Goal: Download file/media

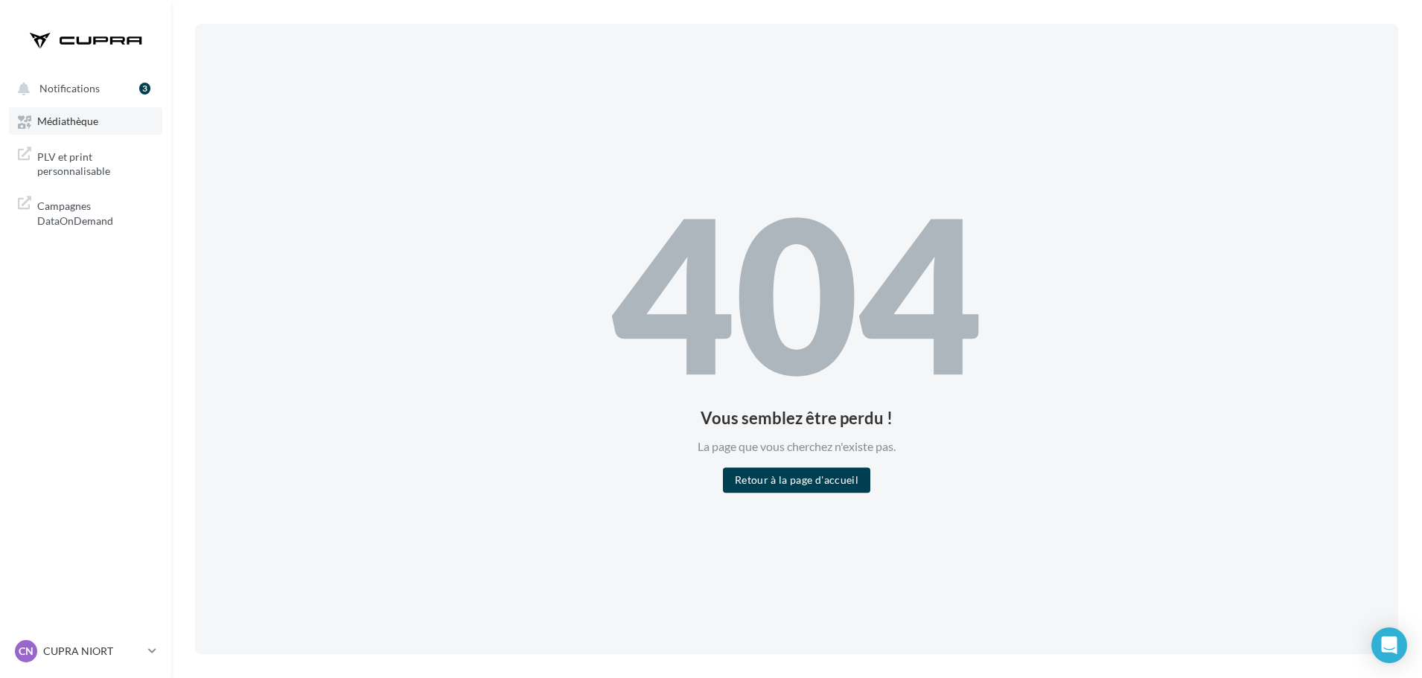
click at [81, 122] on span "Médiathèque" at bounding box center [67, 121] width 61 height 13
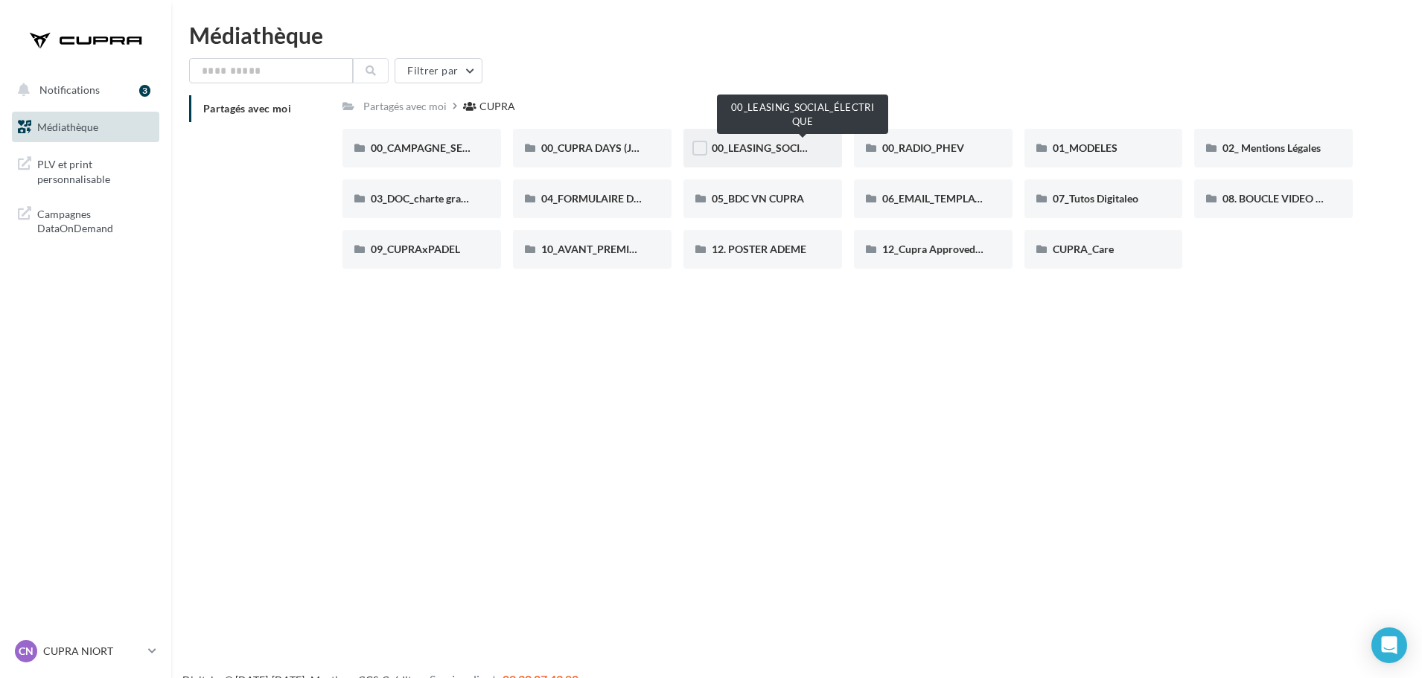
click at [779, 147] on span "00_LEASING_SOCIAL_ÉLECTRIQUE" at bounding box center [795, 147] width 166 height 13
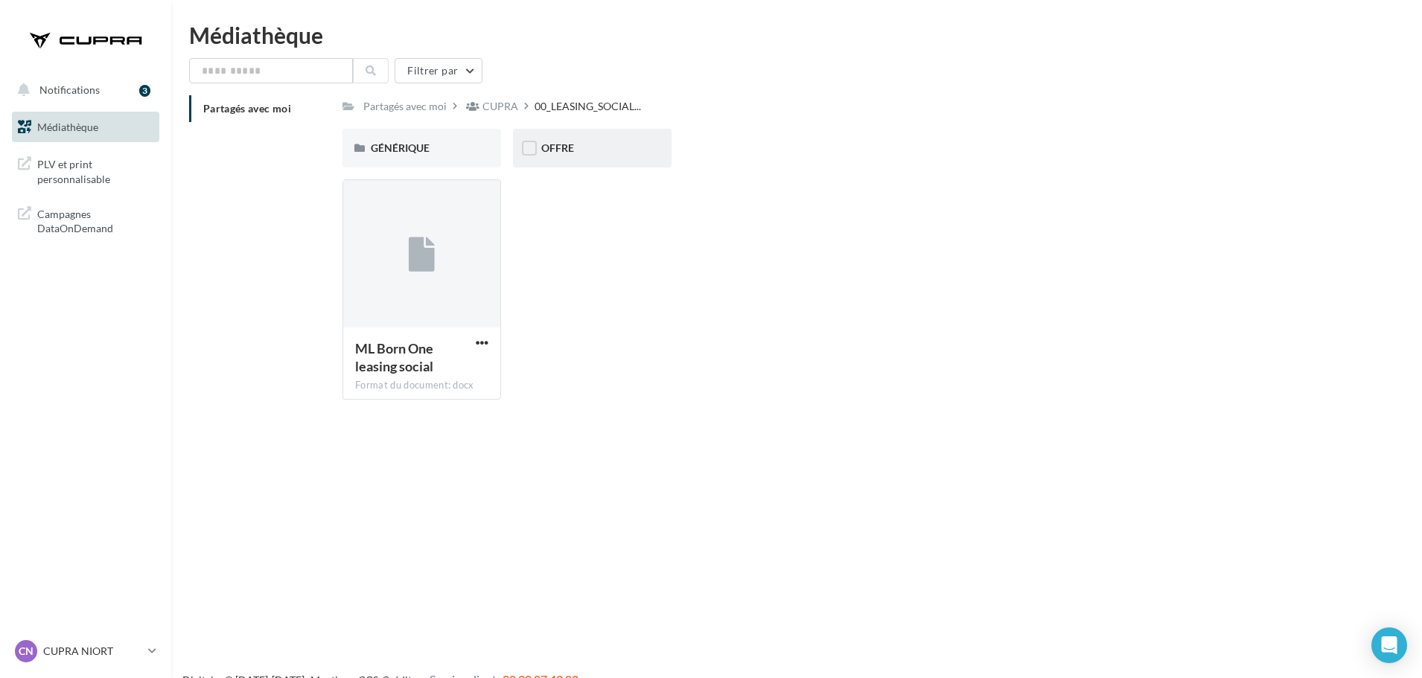
click at [581, 141] on div "OFFRE" at bounding box center [592, 148] width 159 height 39
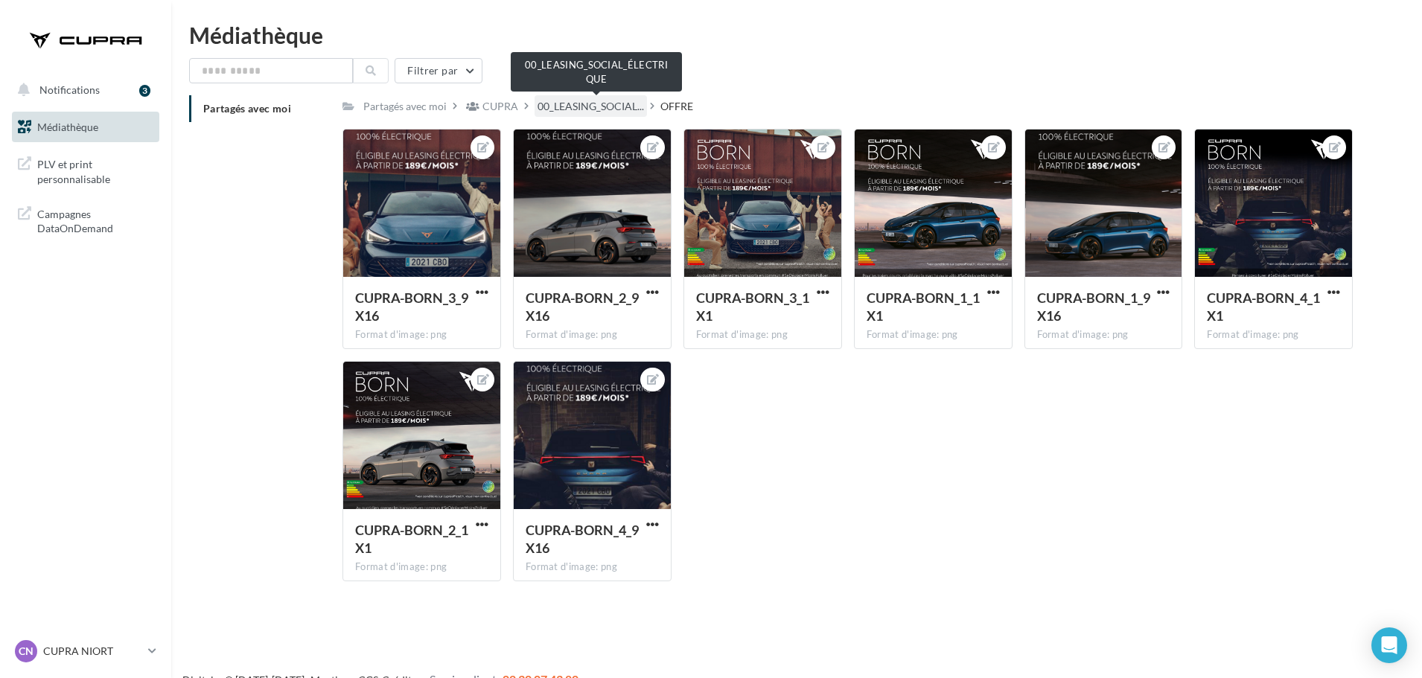
click at [602, 107] on span "00_LEASING_SOCIAL..." at bounding box center [591, 106] width 106 height 15
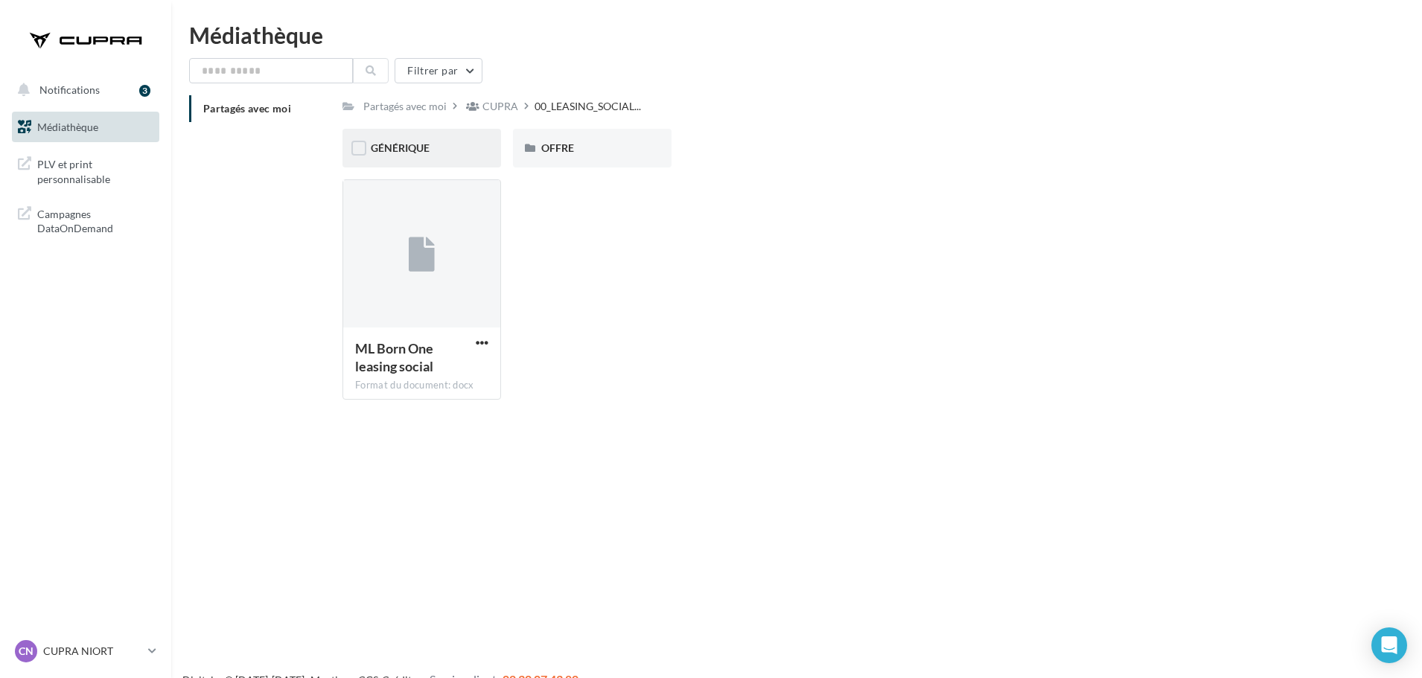
click at [459, 162] on div "GÉNÉRIQUE" at bounding box center [421, 148] width 159 height 39
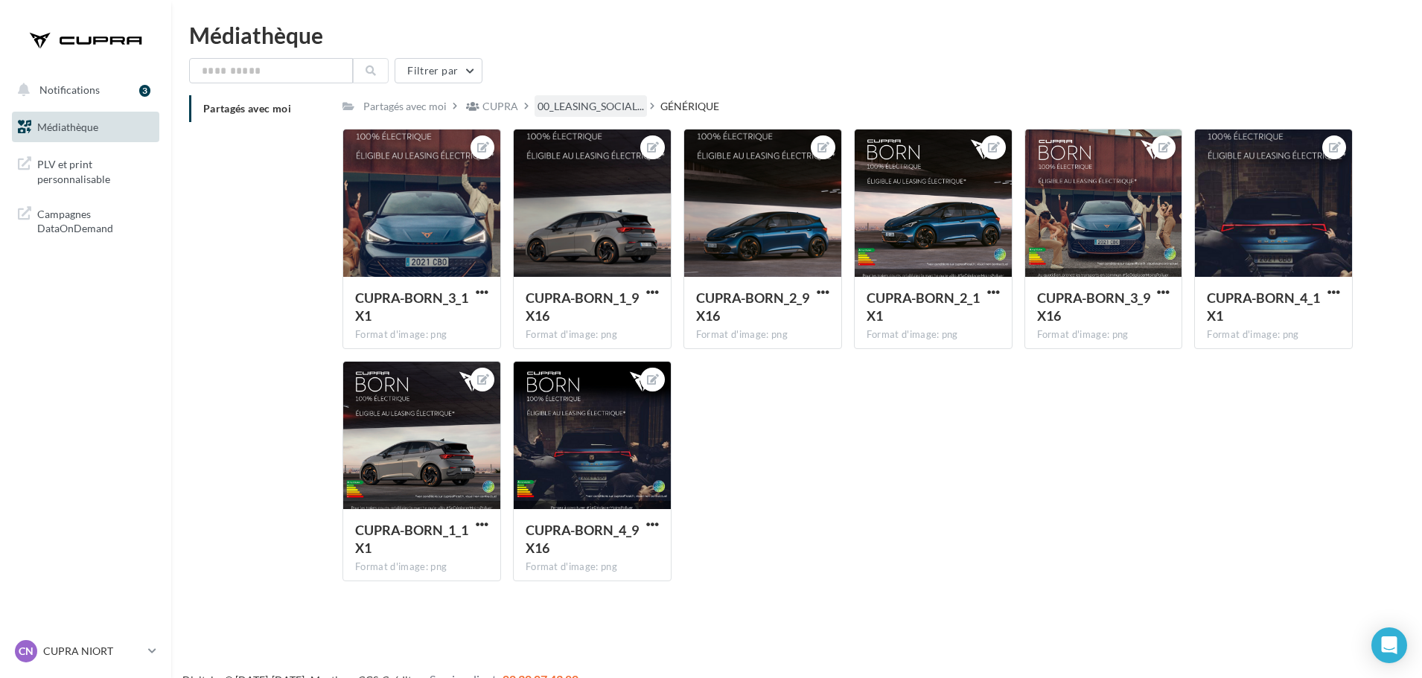
click at [557, 97] on div "00_LEASING_SOCIAL..." at bounding box center [591, 106] width 112 height 22
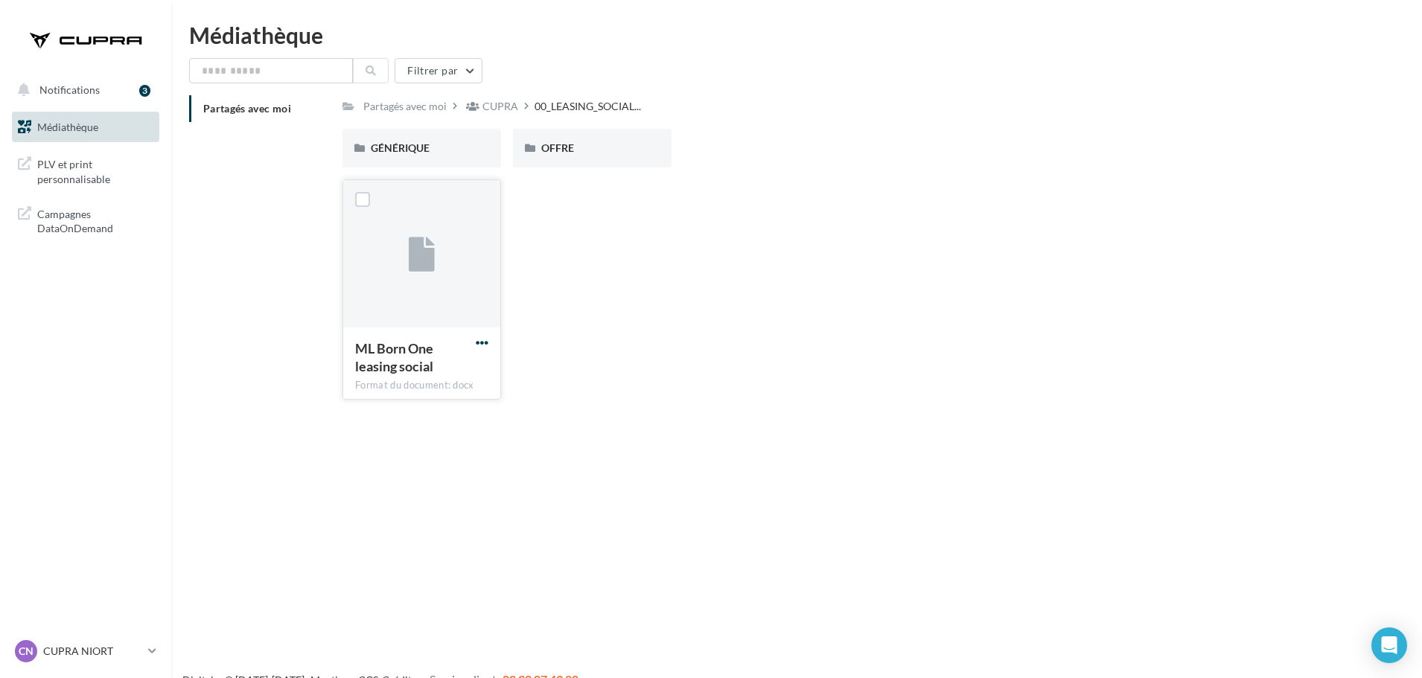
click at [486, 342] on span "button" at bounding box center [482, 342] width 13 height 13
click at [453, 366] on button "Télécharger" at bounding box center [416, 372] width 149 height 39
click at [439, 163] on div "GÉNÉRIQUE" at bounding box center [421, 148] width 159 height 39
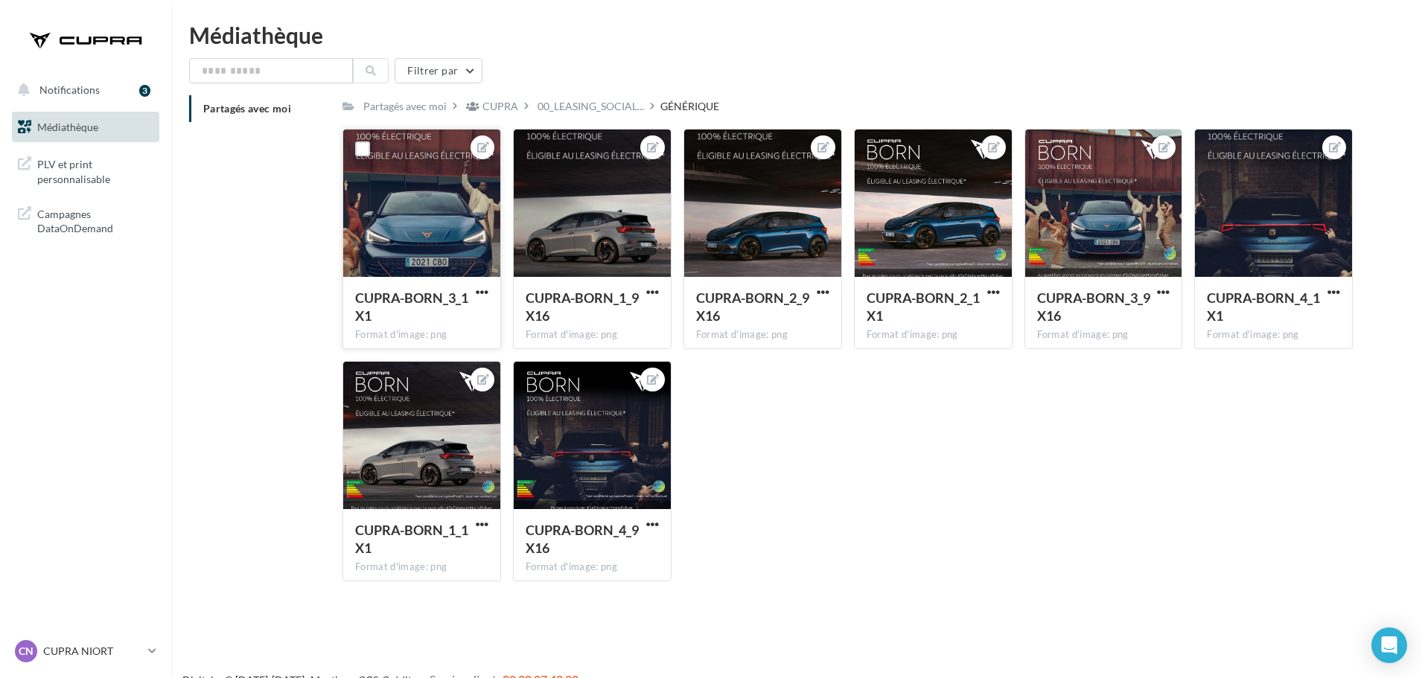
click at [490, 291] on button "button" at bounding box center [482, 293] width 19 height 15
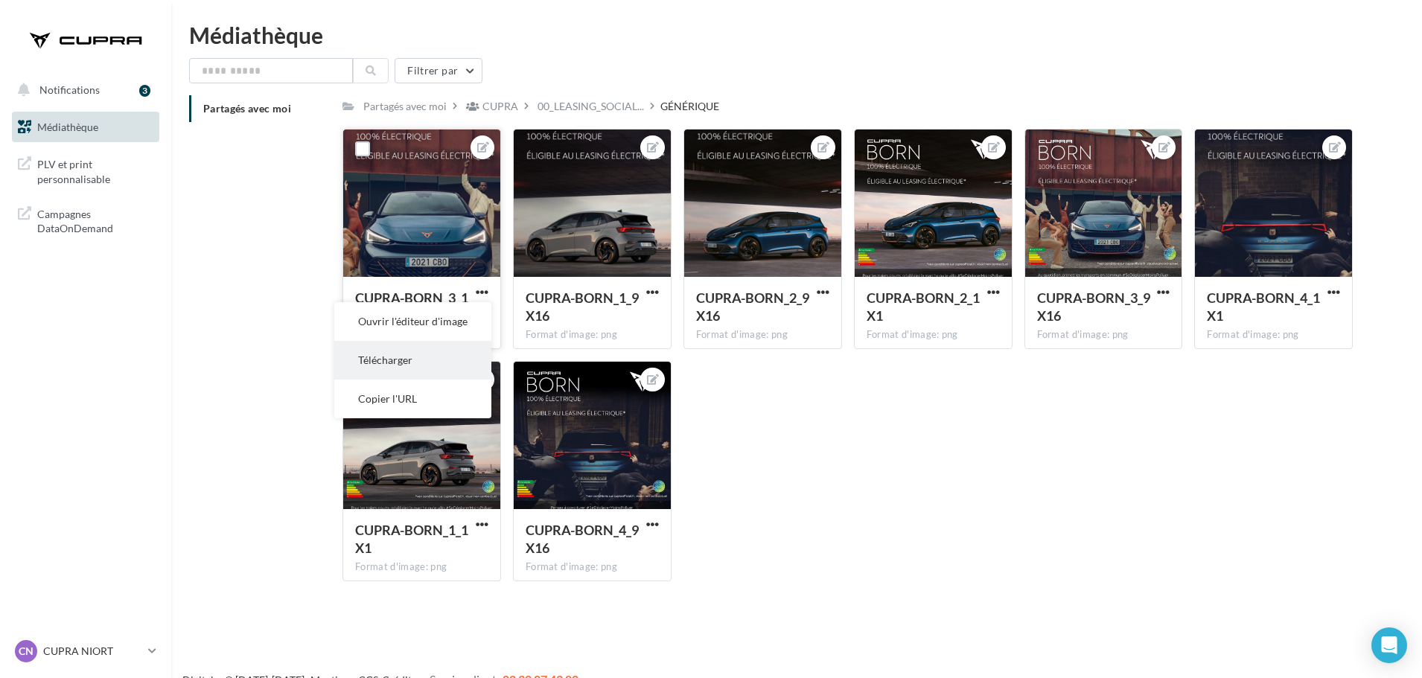
click at [446, 367] on button "Télécharger" at bounding box center [412, 360] width 157 height 39
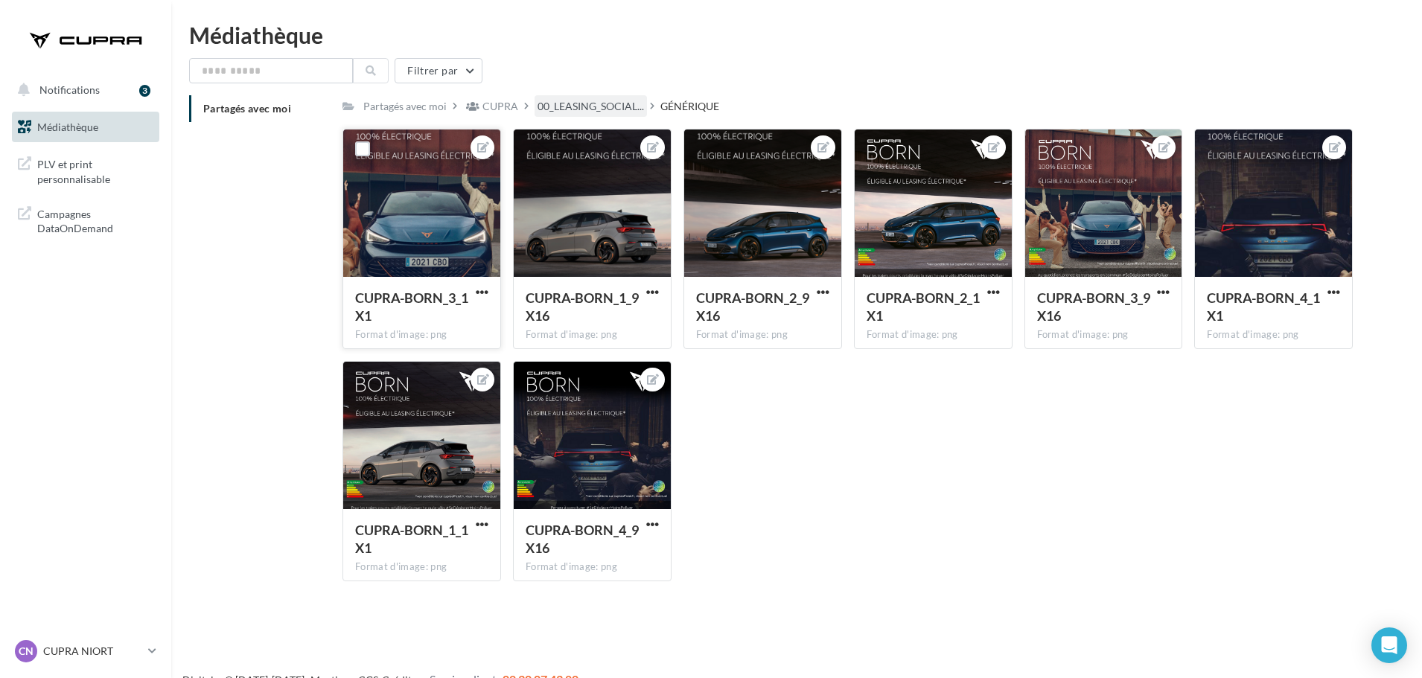
click at [614, 101] on span "00_LEASING_SOCIAL..." at bounding box center [591, 106] width 106 height 15
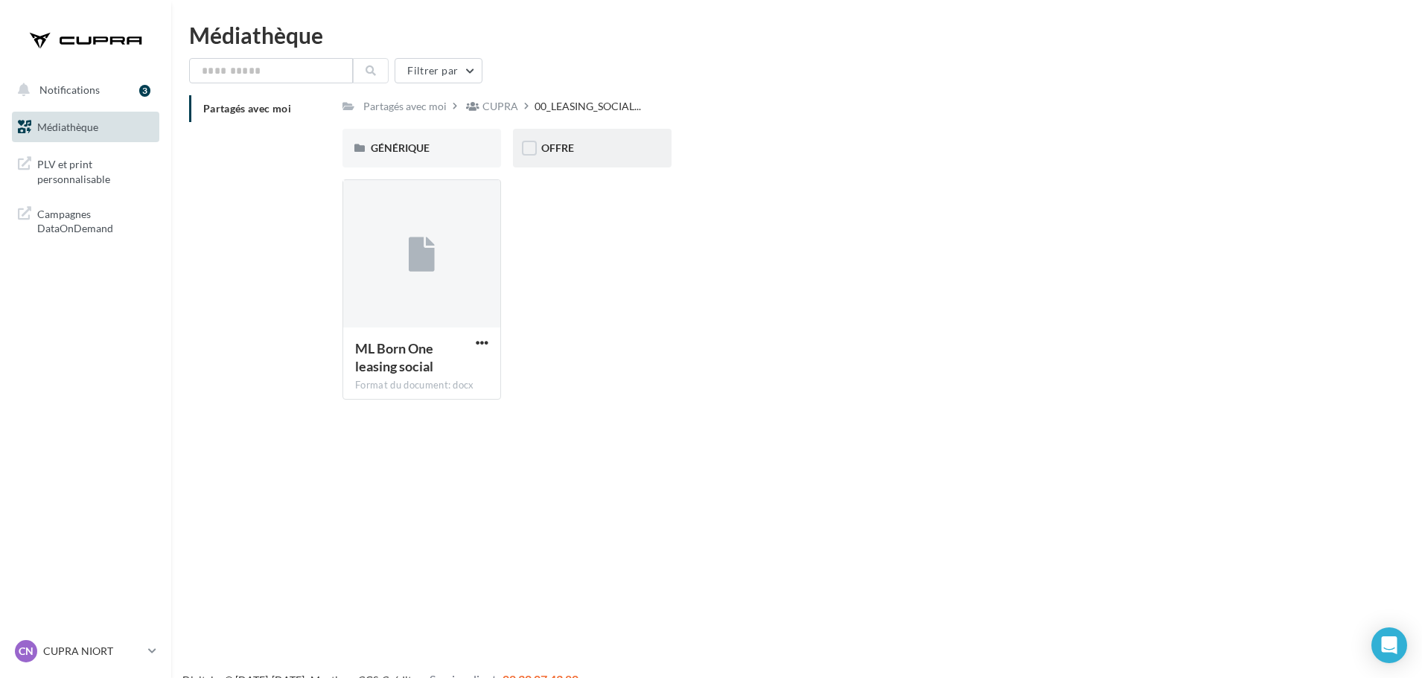
click at [615, 157] on div "OFFRE" at bounding box center [592, 148] width 159 height 39
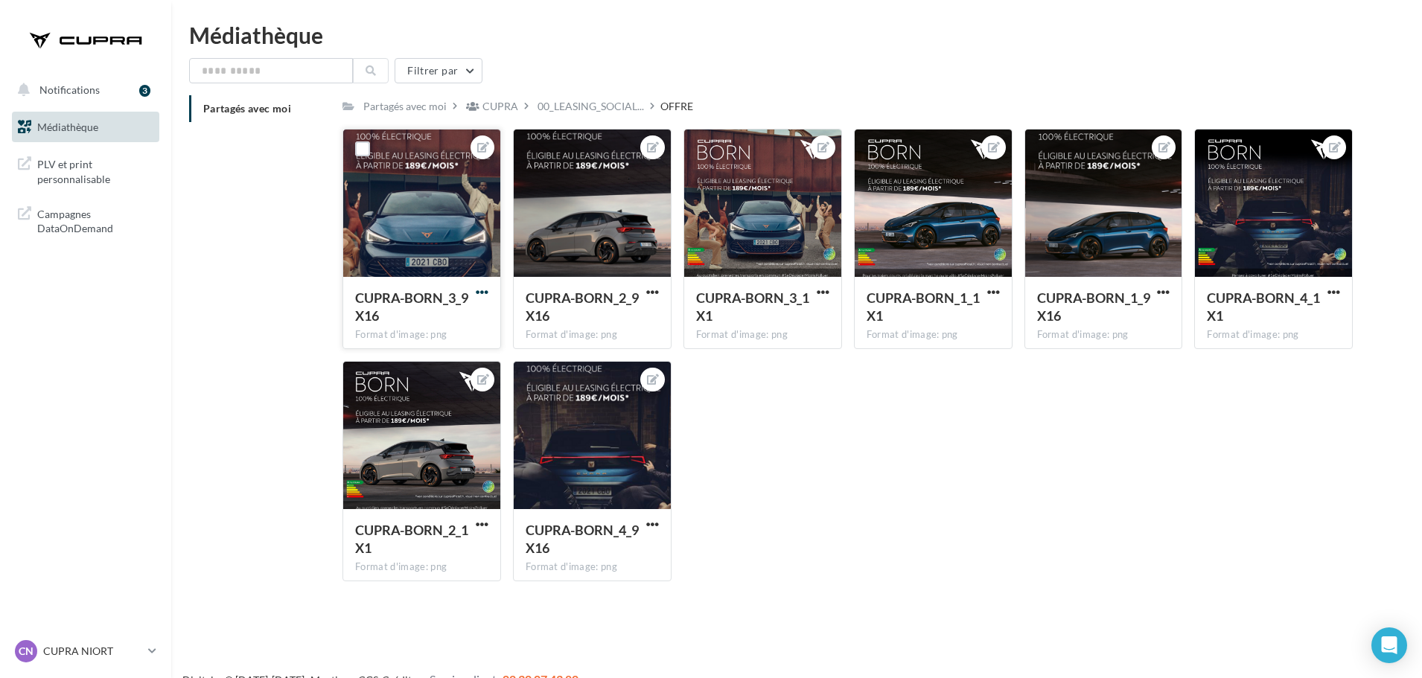
click at [484, 292] on span "button" at bounding box center [482, 292] width 13 height 13
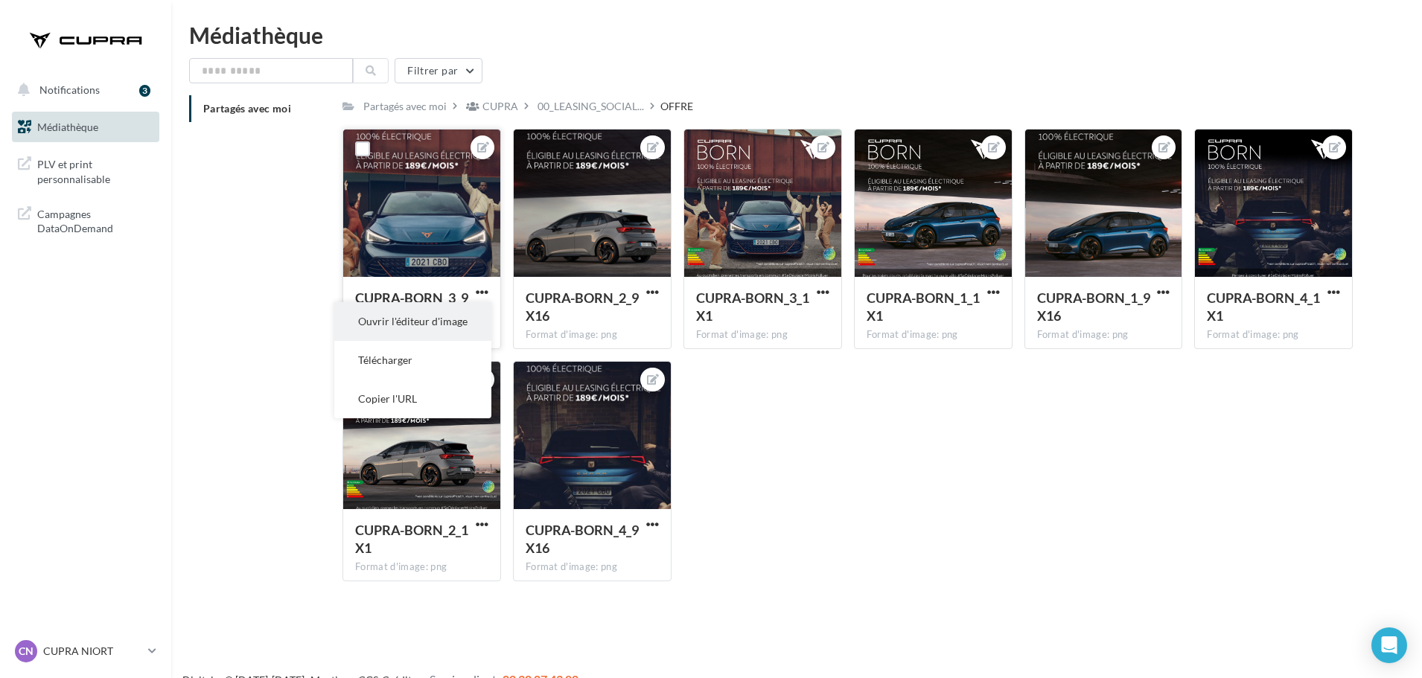
click at [482, 326] on button "Ouvrir l'éditeur d'image" at bounding box center [412, 321] width 157 height 39
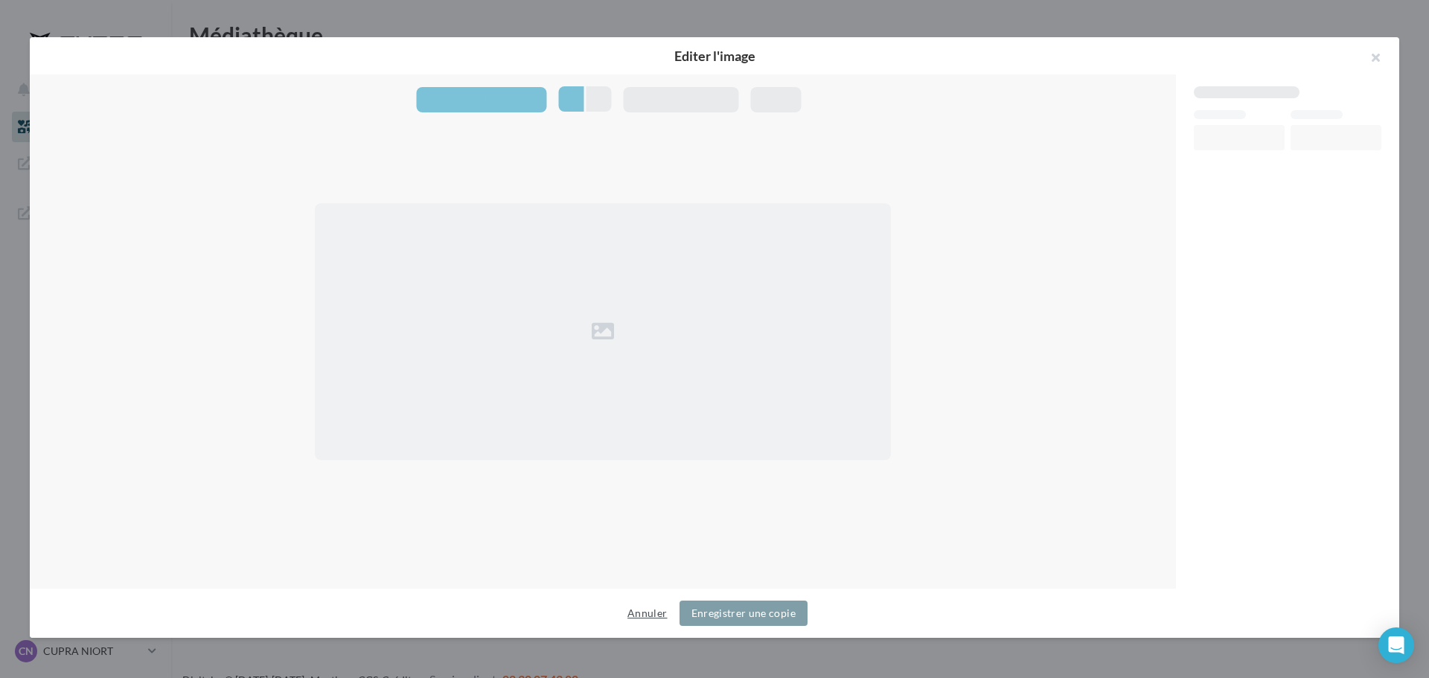
click at [660, 616] on button "Annuler" at bounding box center [647, 614] width 51 height 18
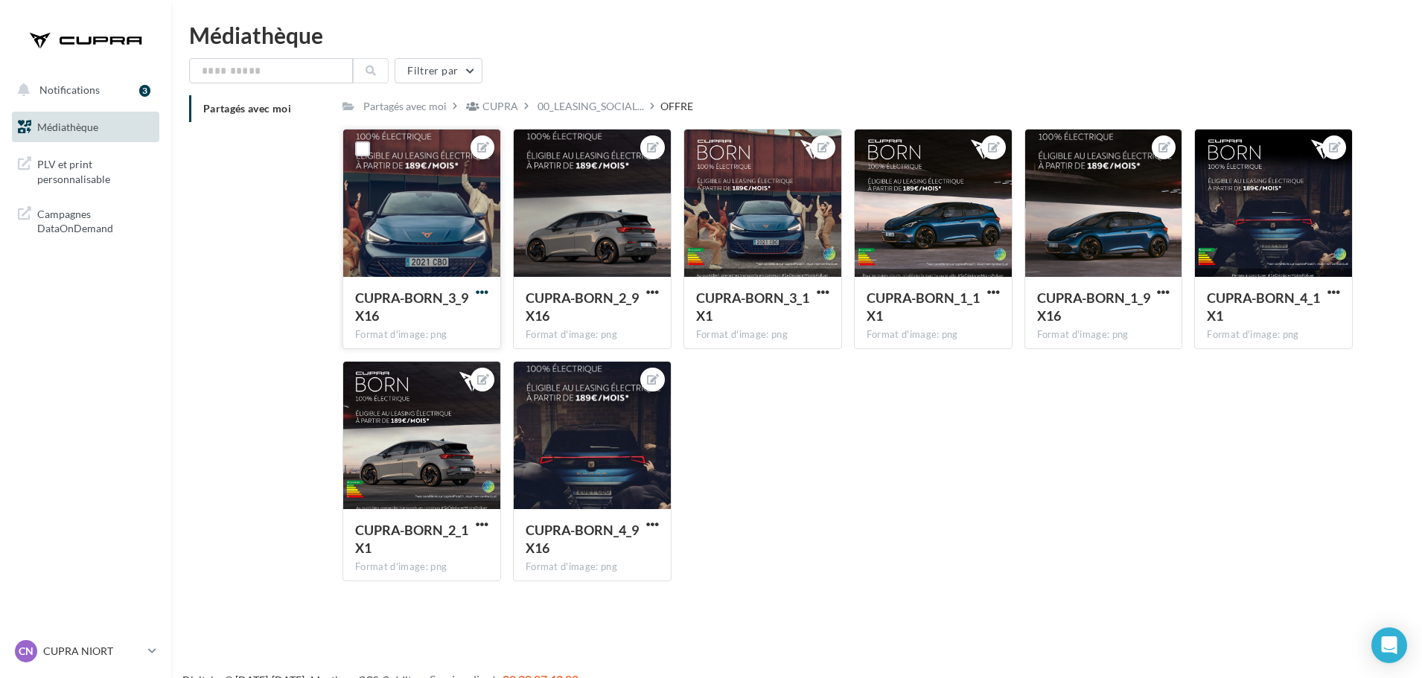
click at [483, 295] on span "button" at bounding box center [482, 292] width 13 height 13
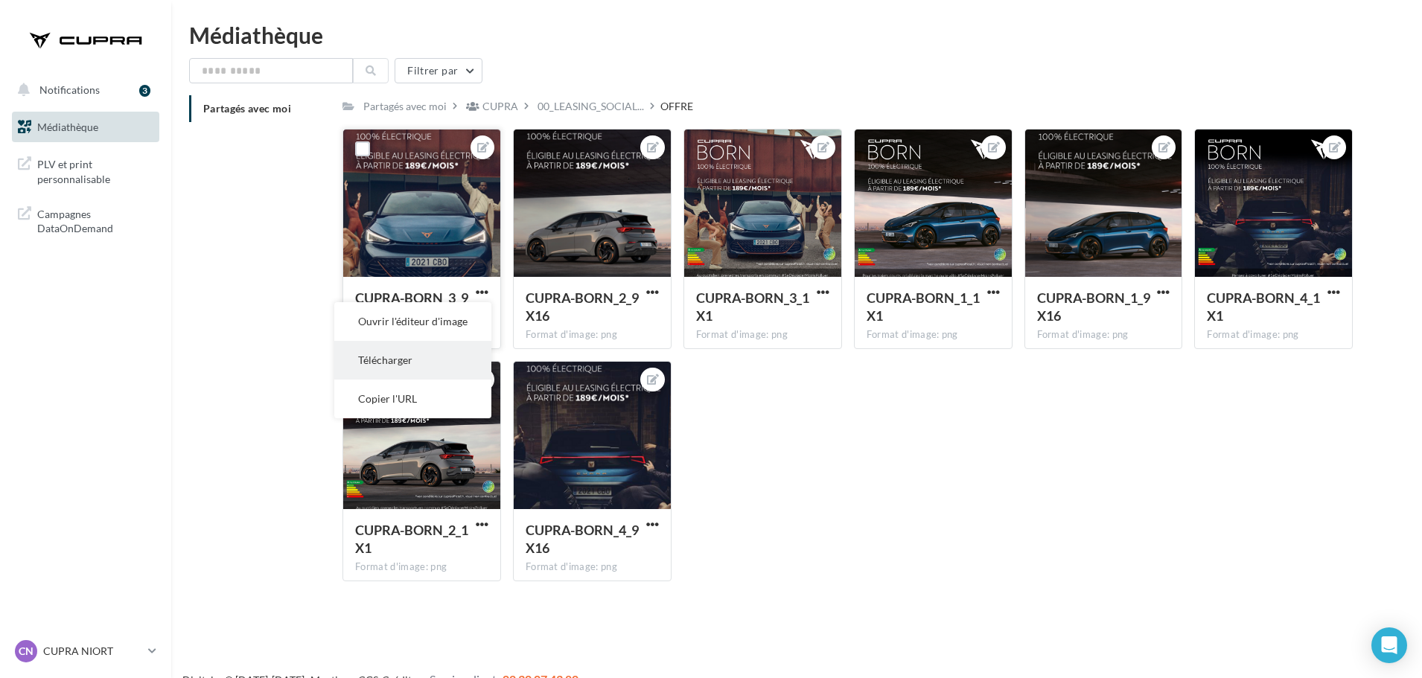
click at [448, 365] on button "Télécharger" at bounding box center [412, 360] width 157 height 39
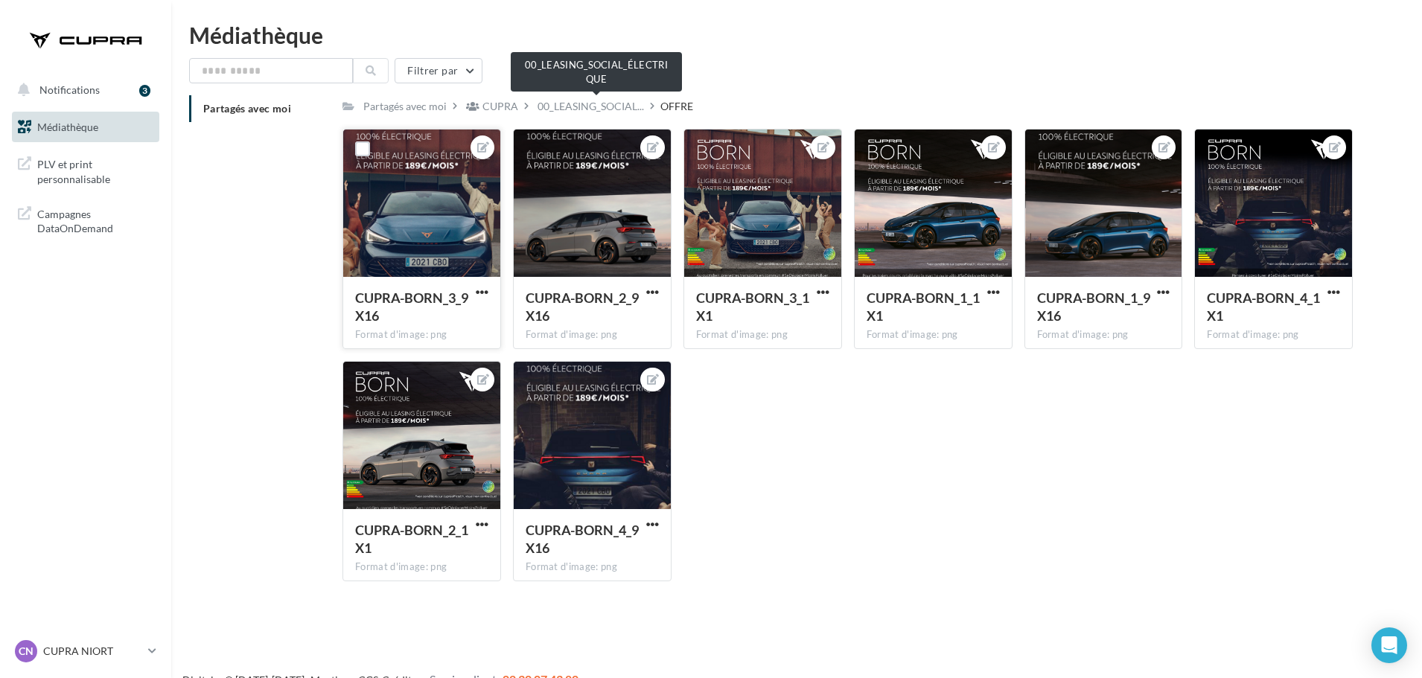
drag, startPoint x: 565, startPoint y: 110, endPoint x: 540, endPoint y: 125, distance: 29.4
click at [565, 110] on span "00_LEASING_SOCIAL..." at bounding box center [591, 106] width 106 height 15
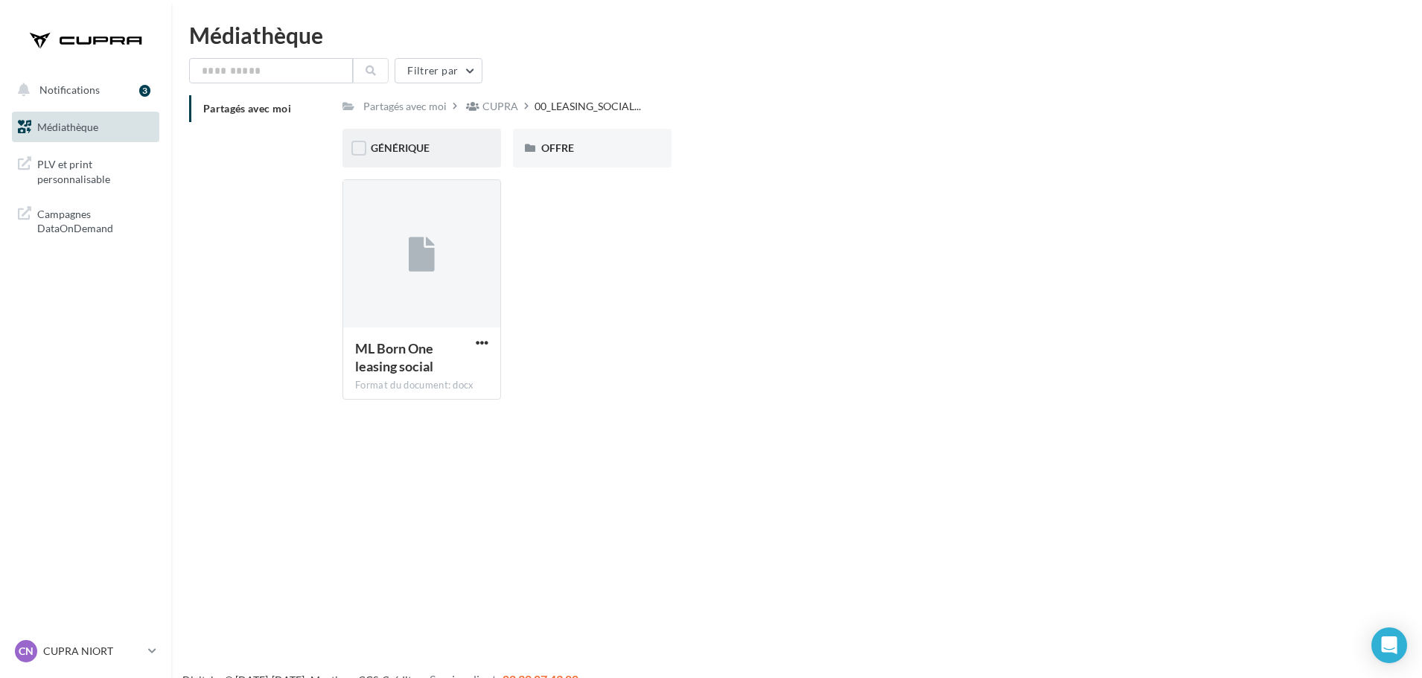
click at [434, 154] on div "GÉNÉRIQUE" at bounding box center [422, 148] width 102 height 15
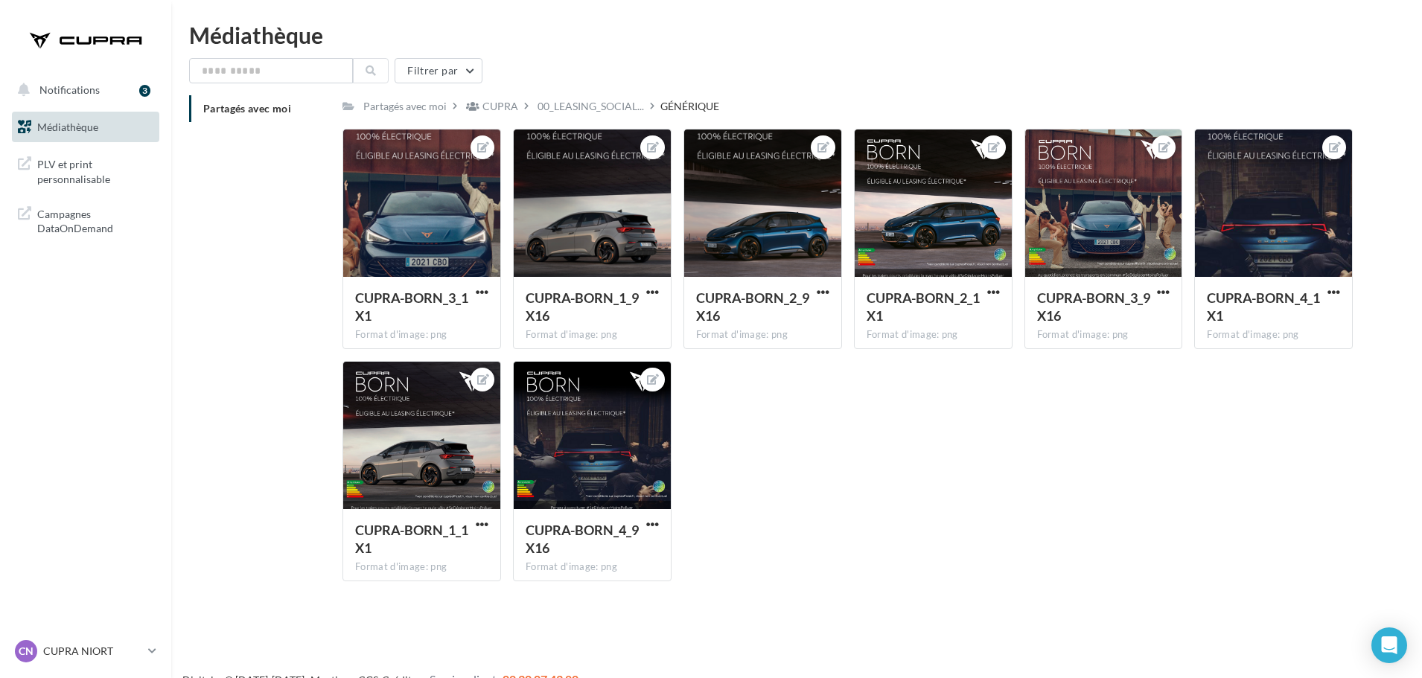
click at [698, 99] on div "GÉNÉRIQUE" at bounding box center [689, 106] width 59 height 15
click at [592, 114] on span "00_LEASING_SOCIAL..." at bounding box center [591, 106] width 106 height 15
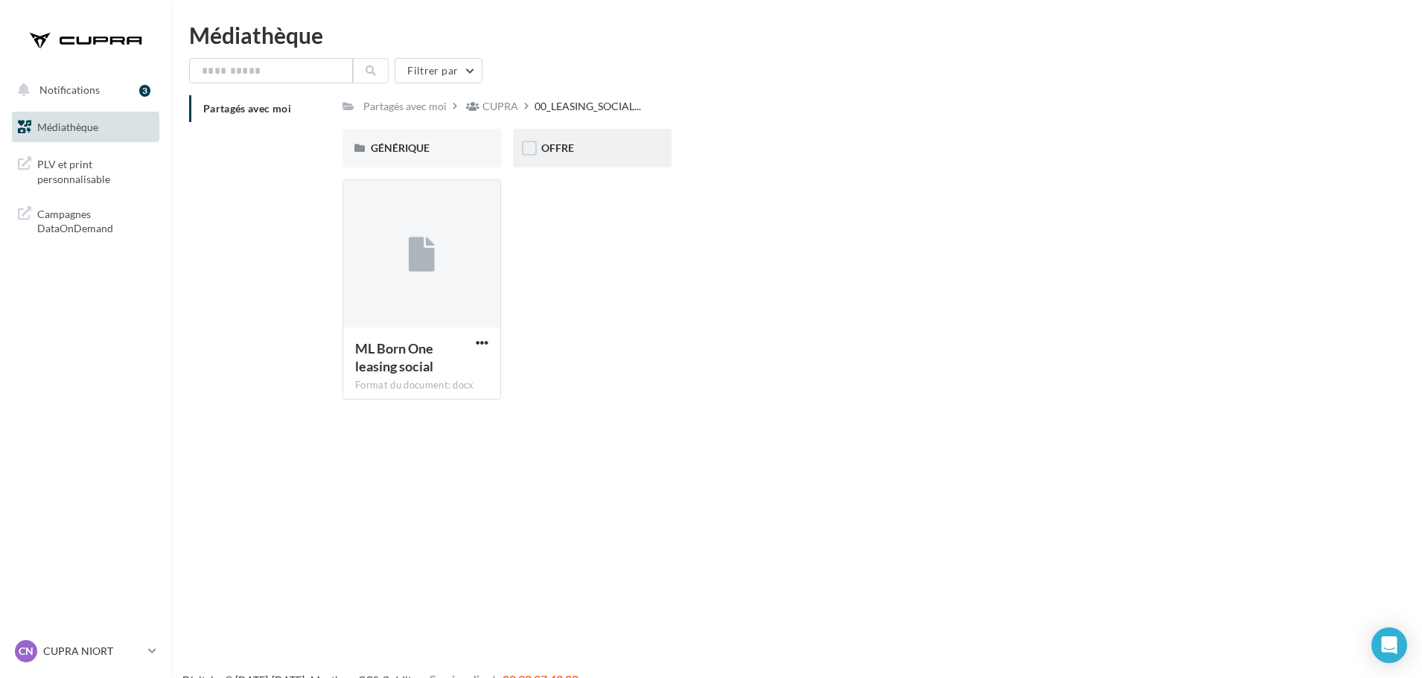
click at [596, 164] on div "OFFRE" at bounding box center [592, 148] width 159 height 39
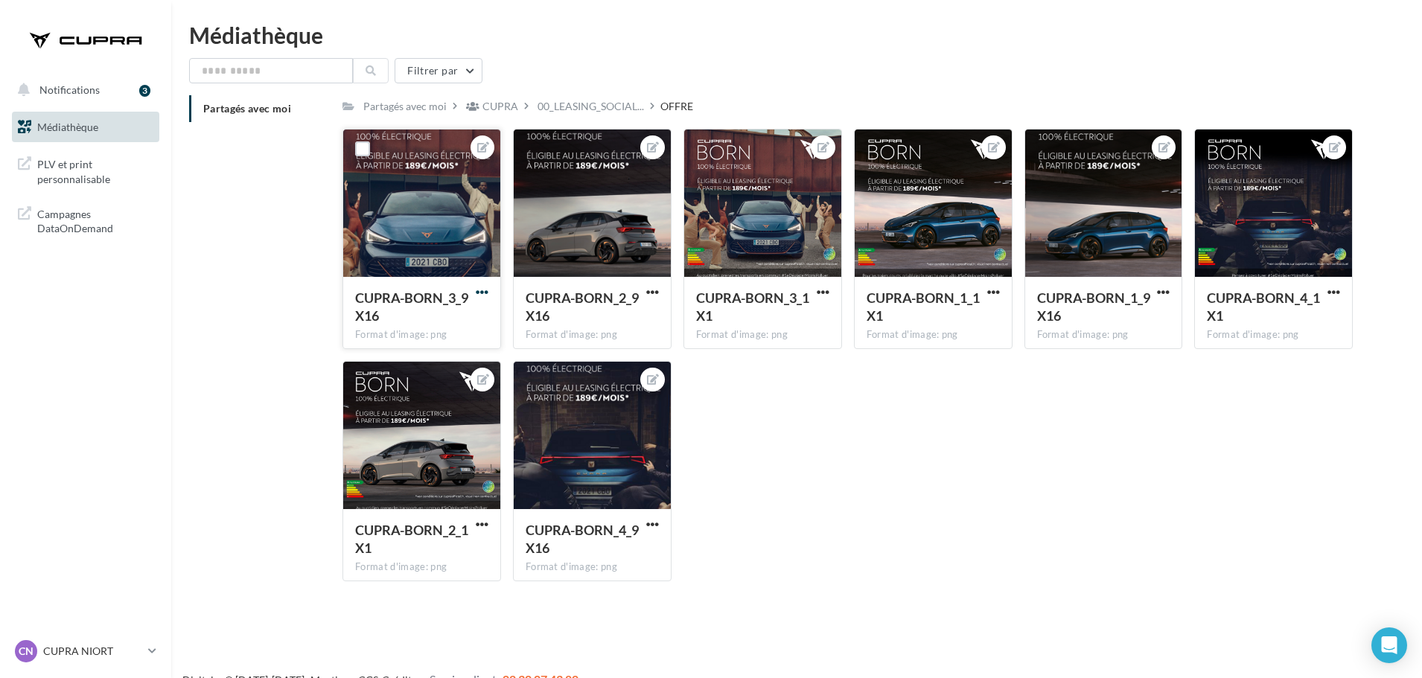
click at [485, 291] on span "button" at bounding box center [482, 292] width 13 height 13
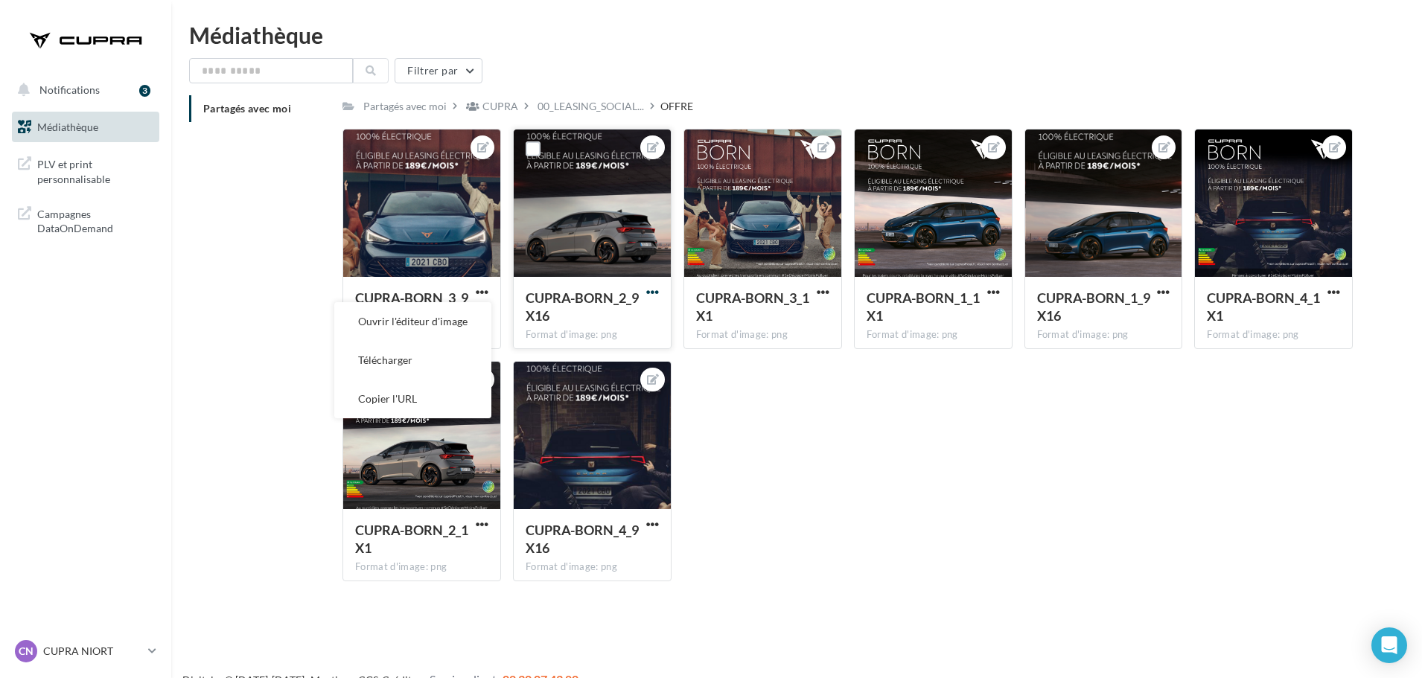
click at [657, 297] on span "button" at bounding box center [652, 292] width 13 height 13
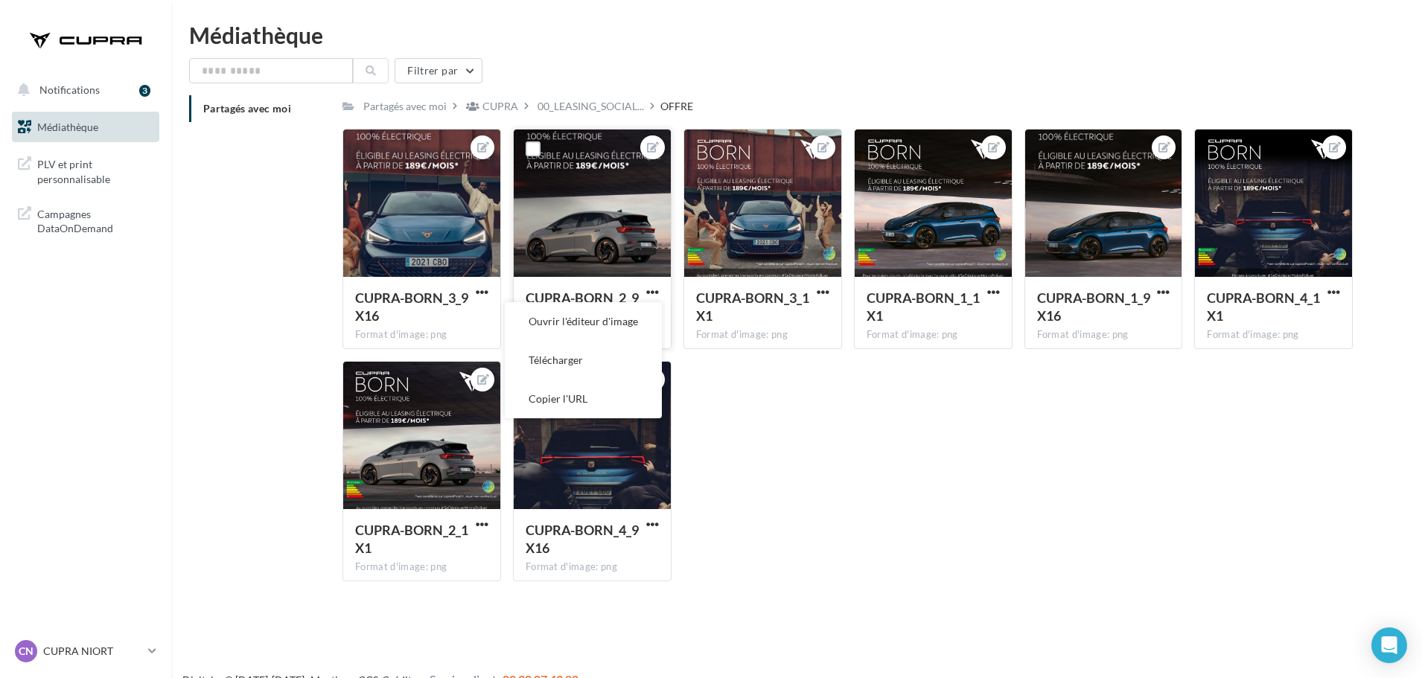
drag, startPoint x: 628, startPoint y: 363, endPoint x: 664, endPoint y: 342, distance: 41.4
click at [628, 363] on button "Télécharger" at bounding box center [583, 360] width 157 height 39
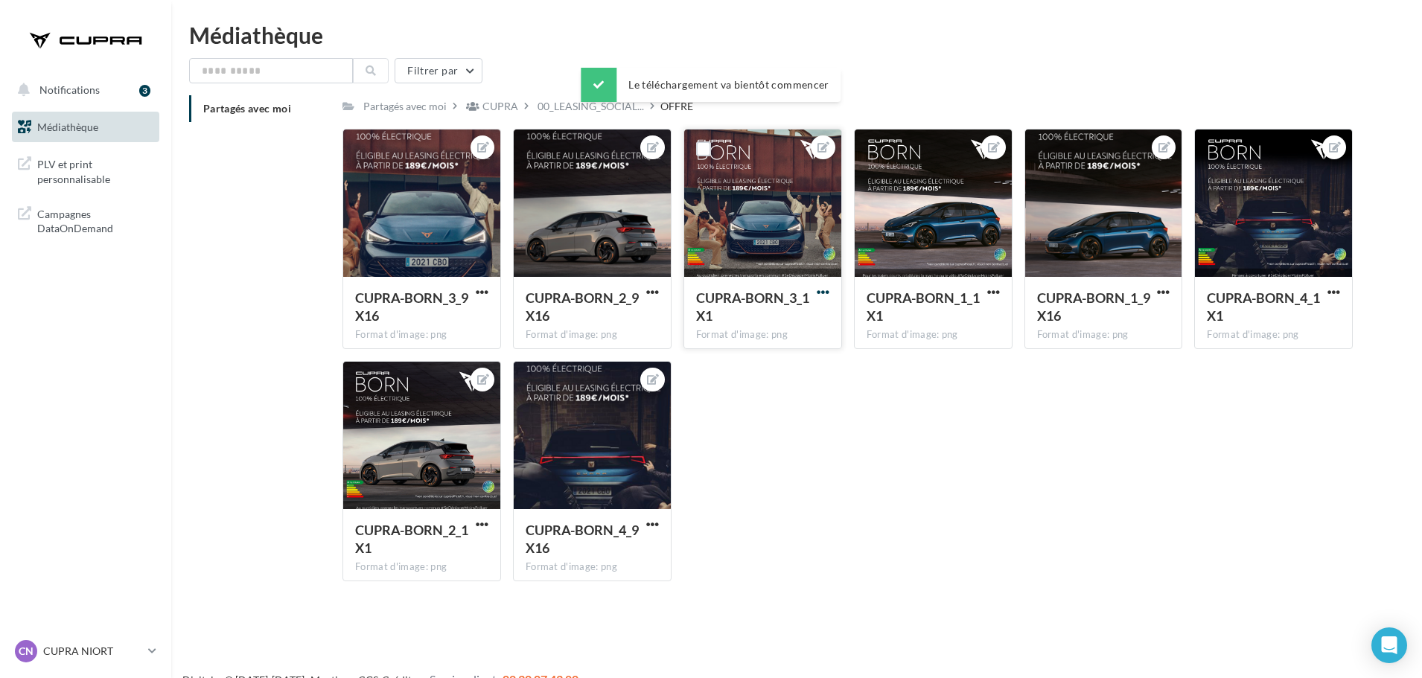
click at [817, 287] on span "button" at bounding box center [823, 292] width 13 height 13
click at [800, 360] on button "Télécharger" at bounding box center [753, 360] width 157 height 39
drag, startPoint x: 993, startPoint y: 289, endPoint x: 994, endPoint y: 299, distance: 10.4
click at [993, 289] on span "button" at bounding box center [993, 292] width 13 height 13
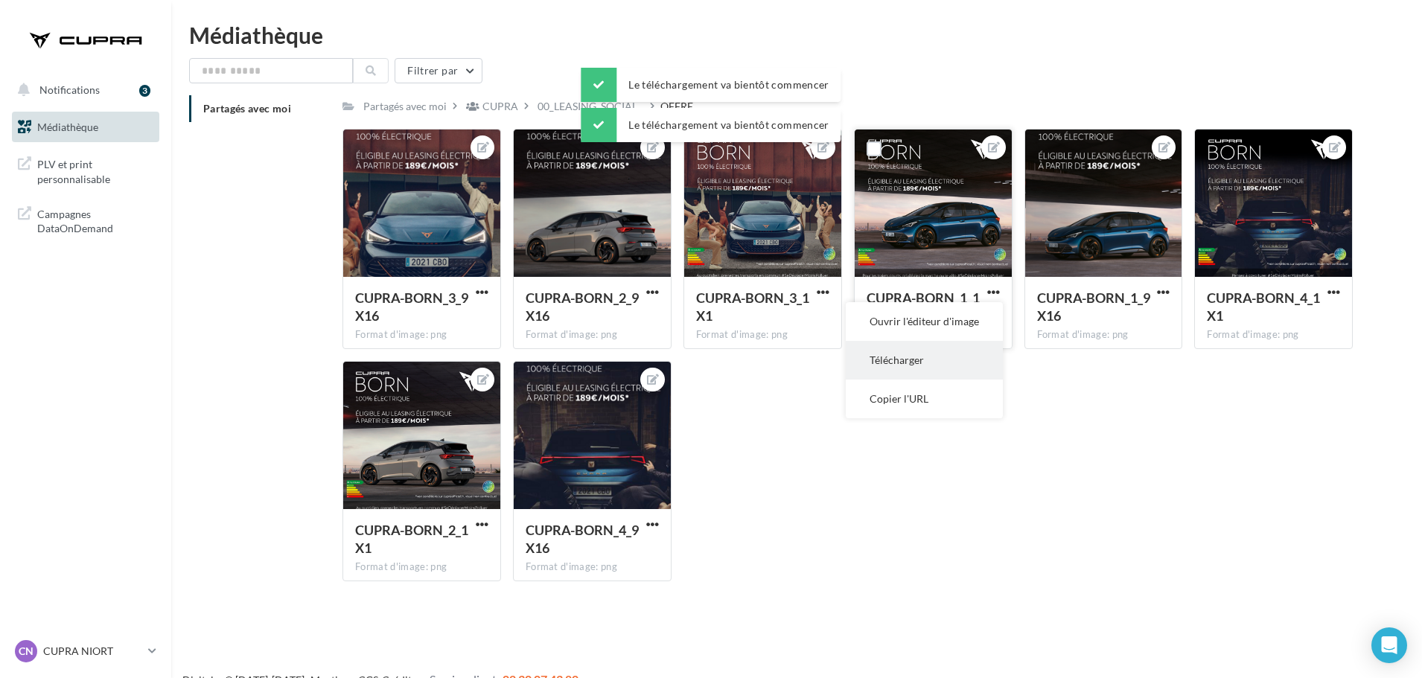
click at [968, 354] on button "Télécharger" at bounding box center [924, 360] width 157 height 39
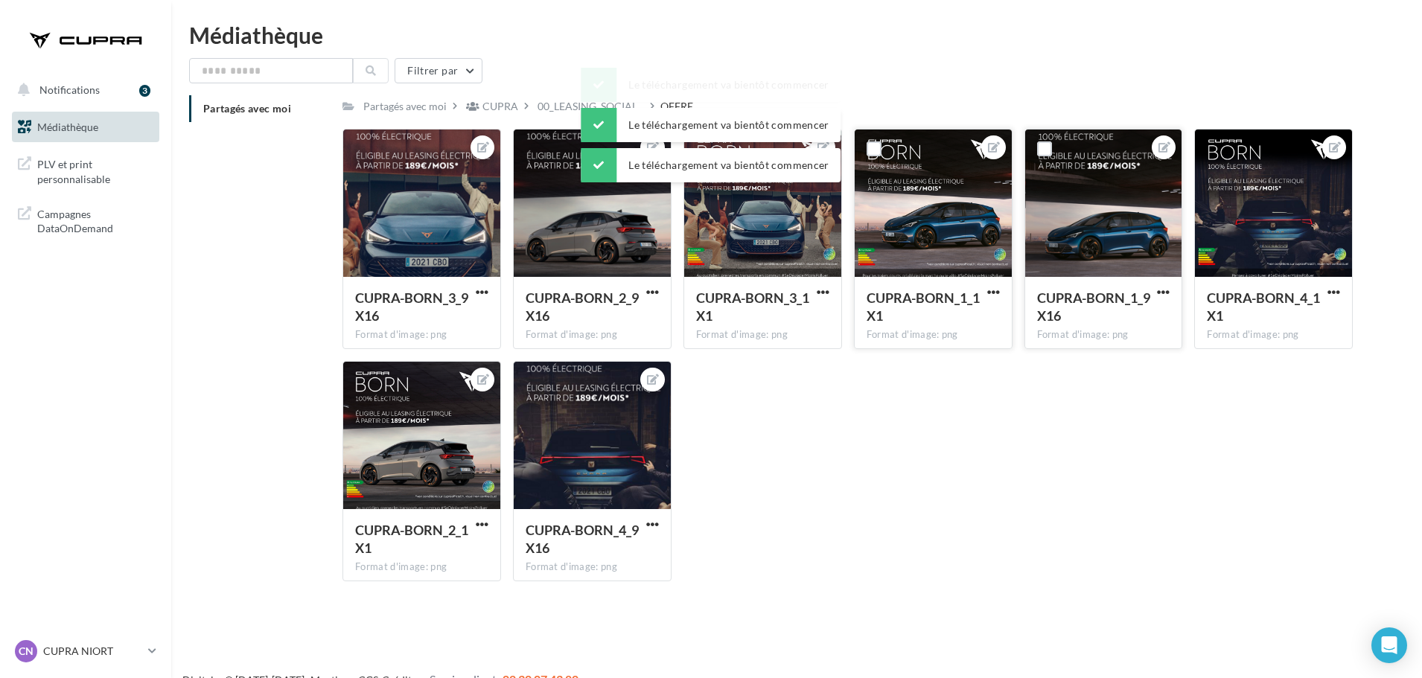
drag, startPoint x: 1169, startPoint y: 285, endPoint x: 1177, endPoint y: 310, distance: 26.6
click at [1169, 286] on span "button" at bounding box center [1163, 292] width 13 height 13
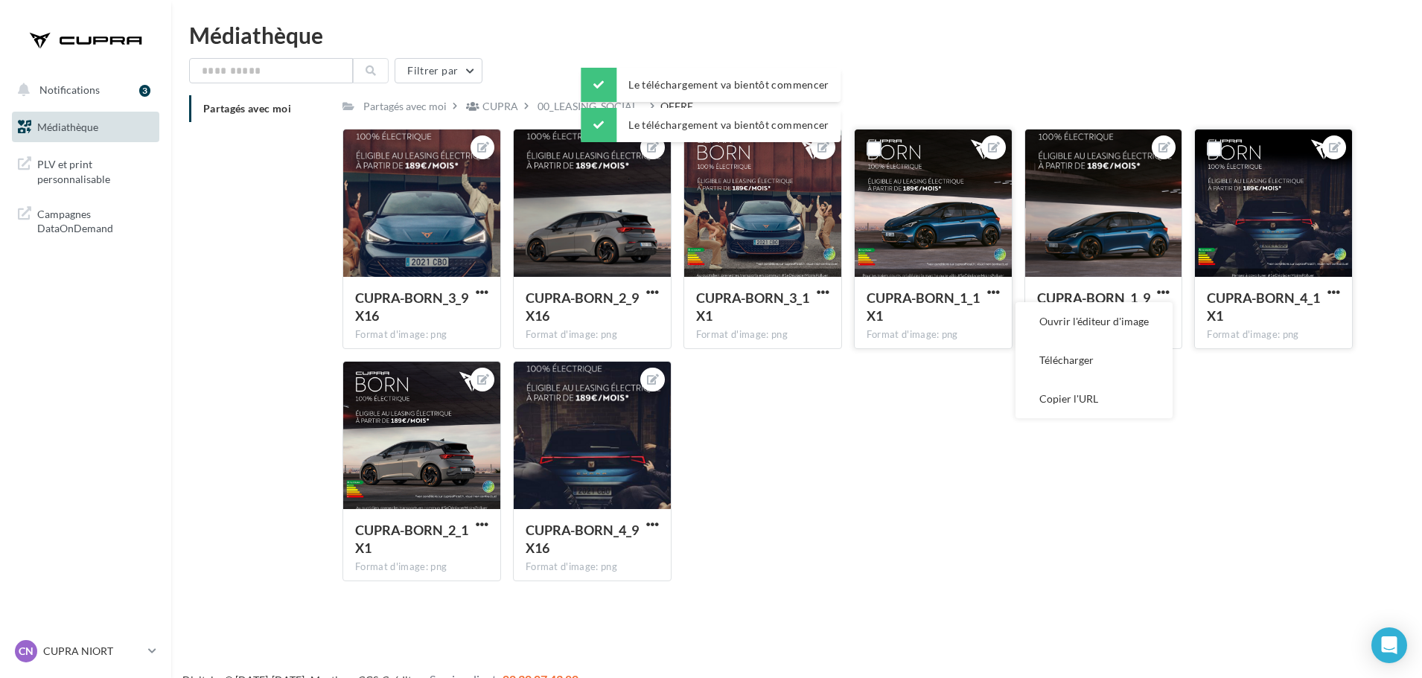
drag, startPoint x: 1143, startPoint y: 363, endPoint x: 1216, endPoint y: 337, distance: 77.9
click at [1143, 363] on button "Télécharger" at bounding box center [1093, 360] width 157 height 39
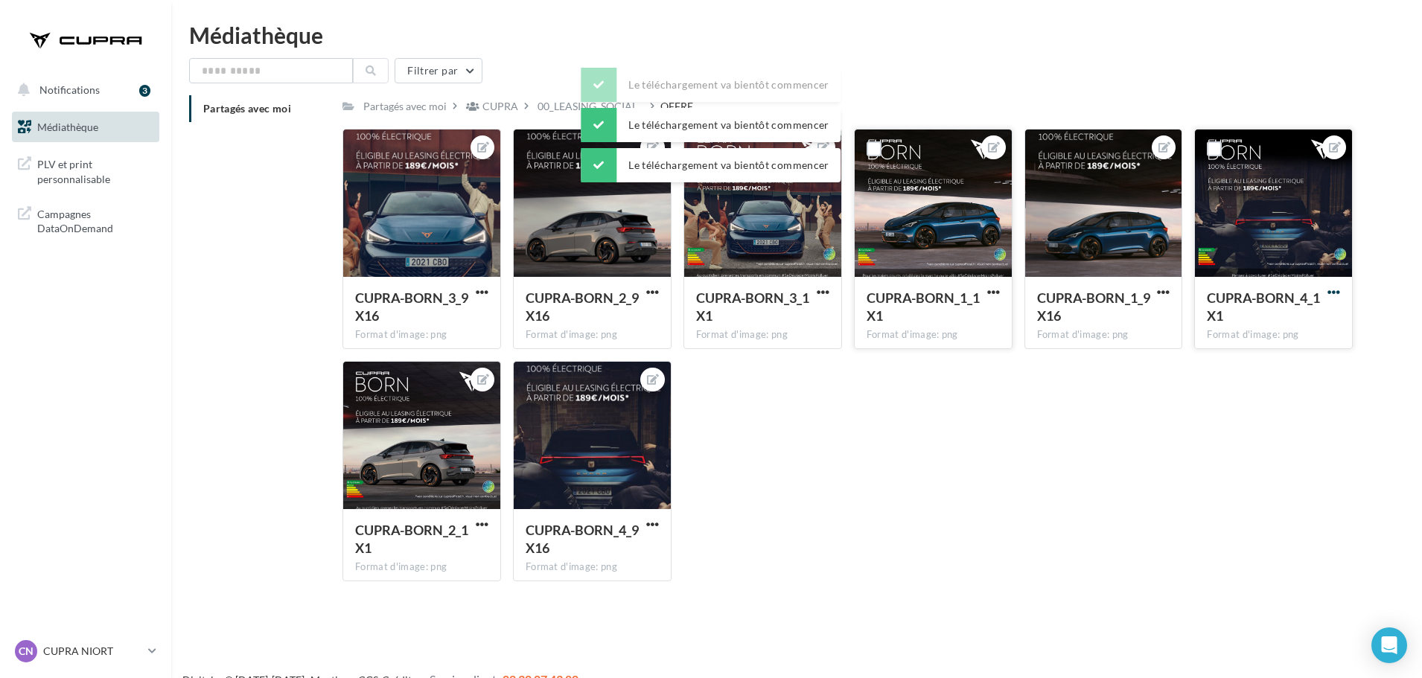
drag, startPoint x: 1340, startPoint y: 290, endPoint x: 1330, endPoint y: 302, distance: 15.3
click at [1340, 290] on span "button" at bounding box center [1333, 292] width 13 height 13
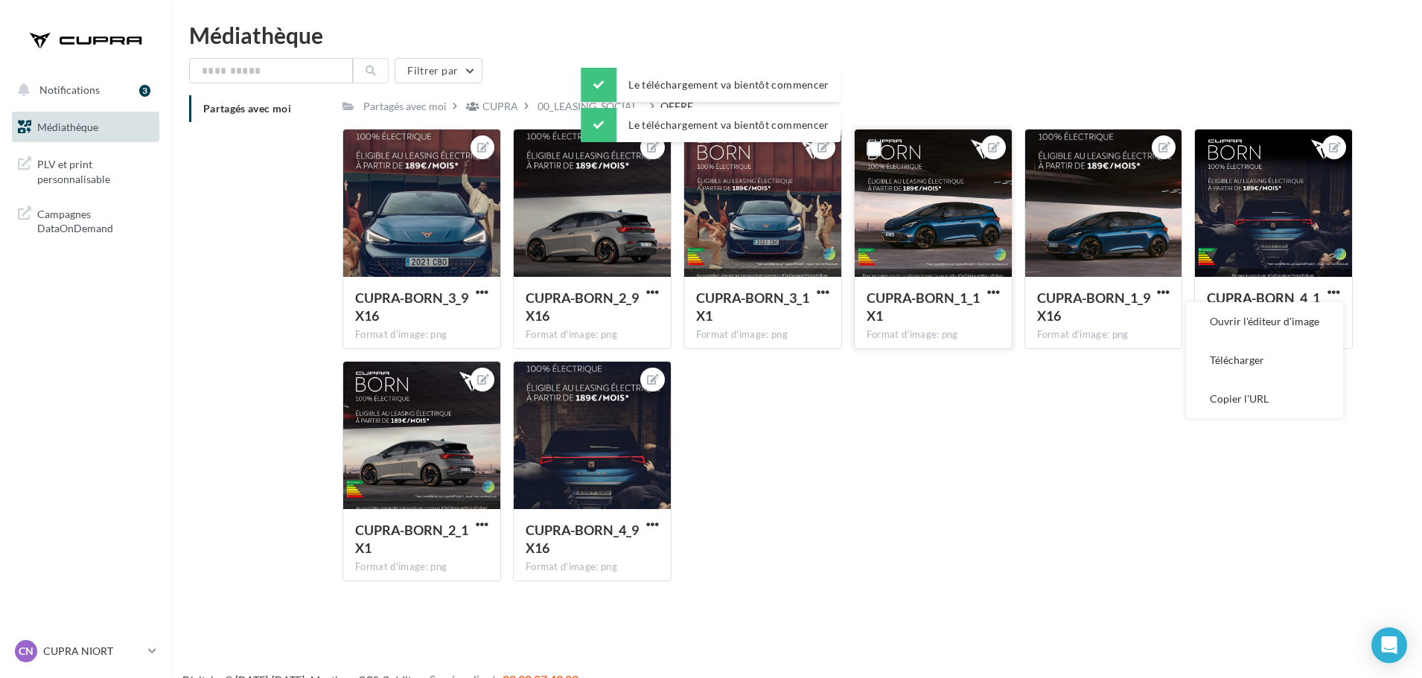
click at [1264, 363] on button "Télécharger" at bounding box center [1264, 360] width 157 height 39
click at [483, 521] on span "button" at bounding box center [482, 524] width 13 height 13
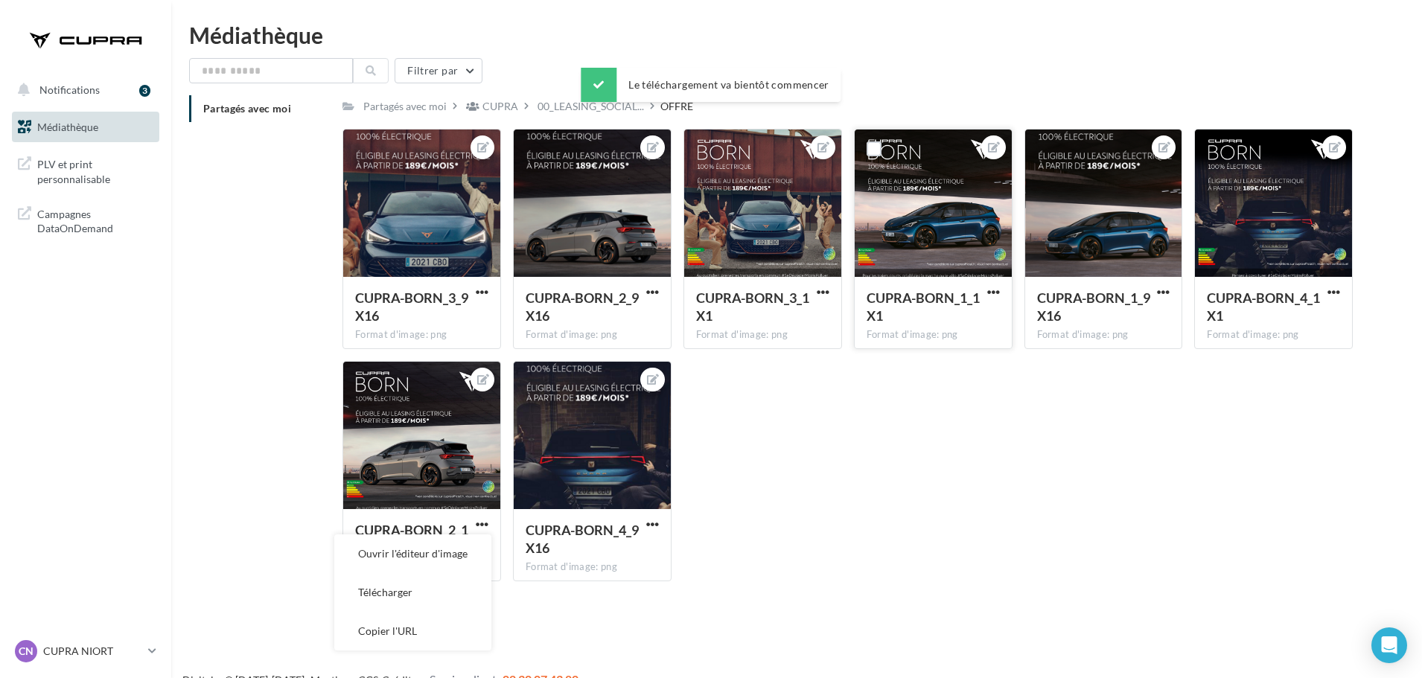
click at [453, 598] on button "Télécharger" at bounding box center [412, 592] width 157 height 39
click at [654, 520] on span "button" at bounding box center [652, 524] width 13 height 13
click at [600, 590] on button "Télécharger" at bounding box center [583, 592] width 157 height 39
